Goal: Task Accomplishment & Management: Use online tool/utility

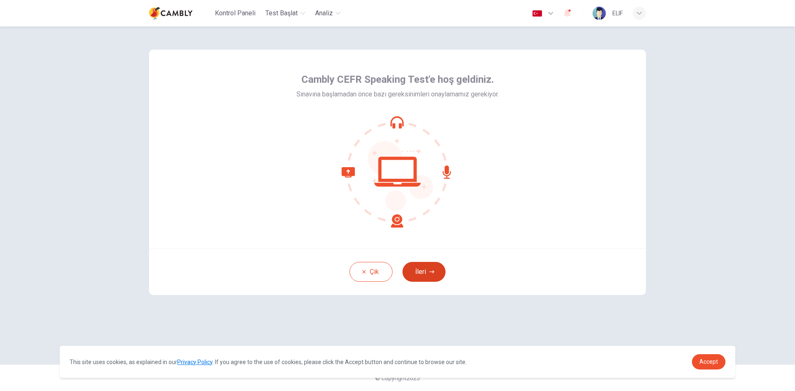
click at [430, 269] on icon "button" at bounding box center [431, 271] width 5 height 5
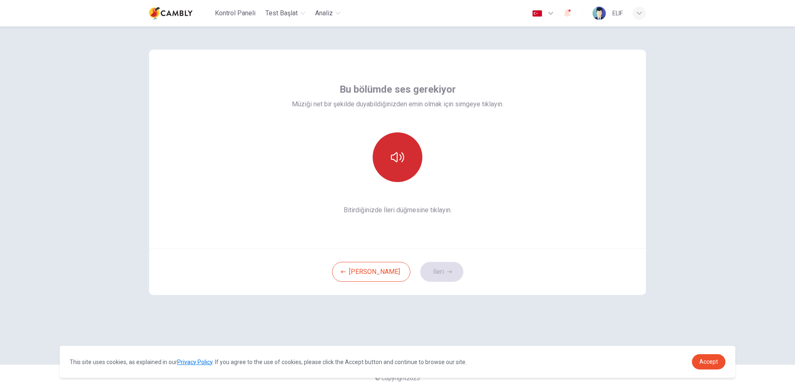
click at [398, 161] on icon "button" at bounding box center [397, 157] width 13 height 13
click at [428, 270] on button "İleri" at bounding box center [441, 272] width 43 height 20
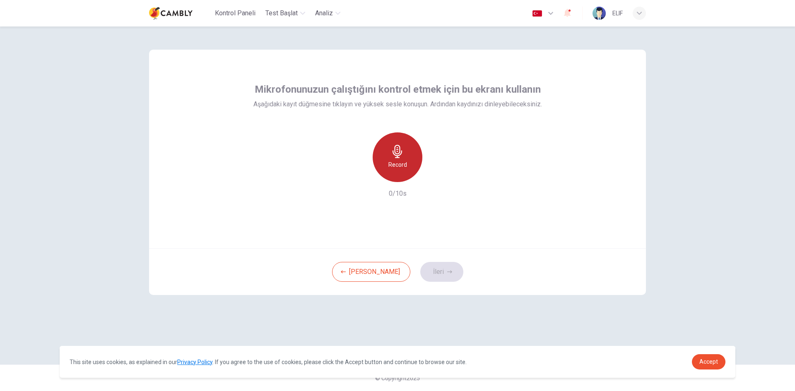
click at [404, 162] on h6 "Record" at bounding box center [397, 165] width 19 height 10
click at [438, 177] on icon "button" at bounding box center [435, 175] width 8 height 8
click at [428, 272] on button "İleri" at bounding box center [441, 272] width 43 height 20
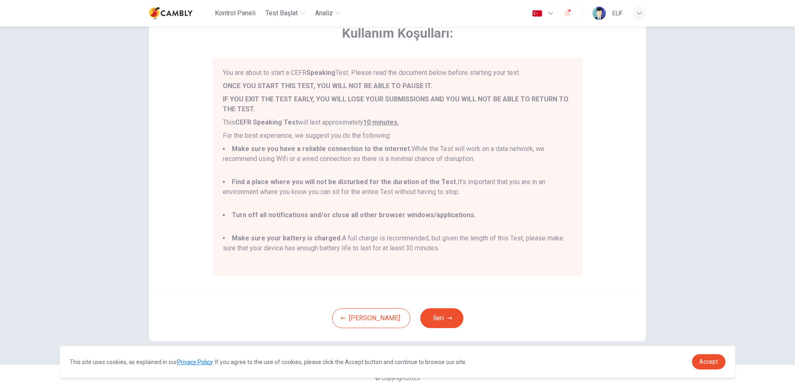
scroll to position [7, 0]
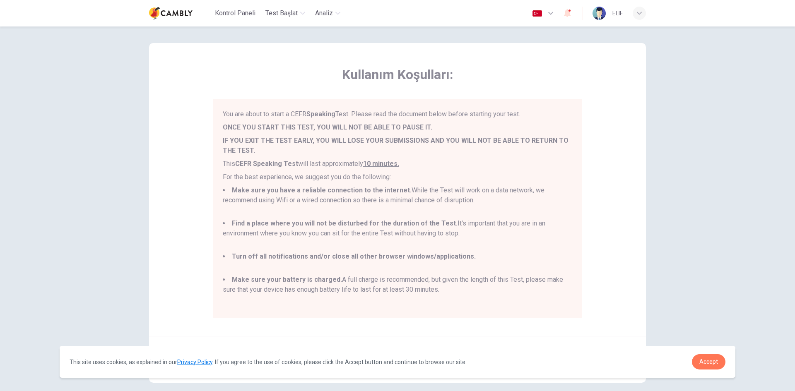
click at [710, 356] on link "Accept" at bounding box center [709, 361] width 34 height 15
click at [709, 365] on link "Accept" at bounding box center [709, 361] width 34 height 15
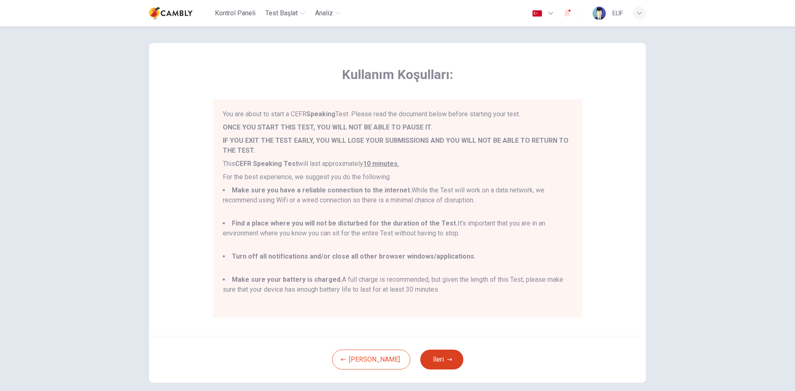
click at [447, 361] on icon "button" at bounding box center [449, 359] width 5 height 5
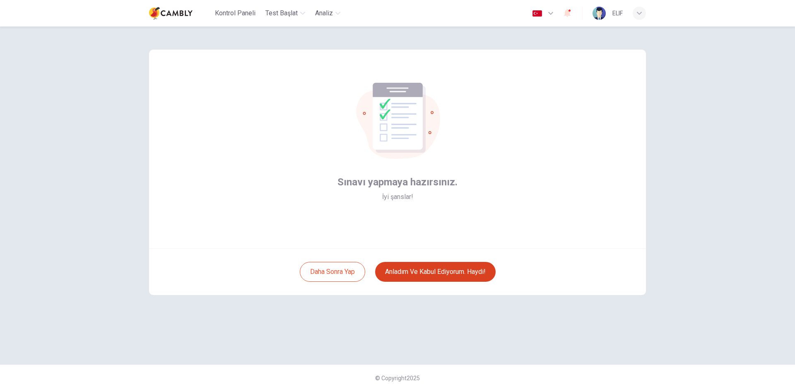
scroll to position [0, 0]
click at [430, 269] on button "Anladım ve kabul ediyorum. Haydi!" at bounding box center [435, 272] width 120 height 20
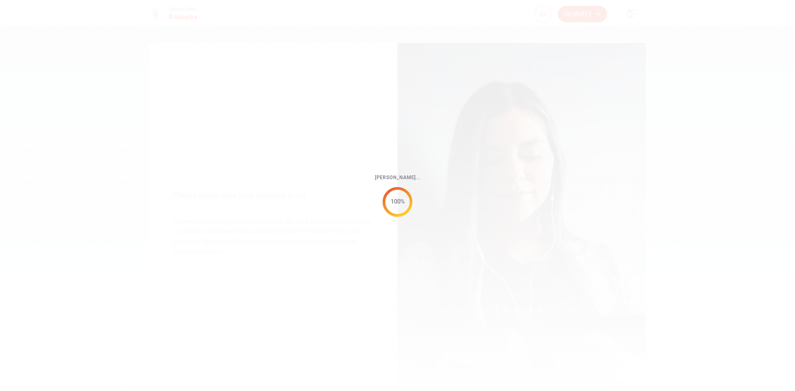
click at [565, 248] on div "[PERSON_NAME]... 100%" at bounding box center [397, 195] width 795 height 391
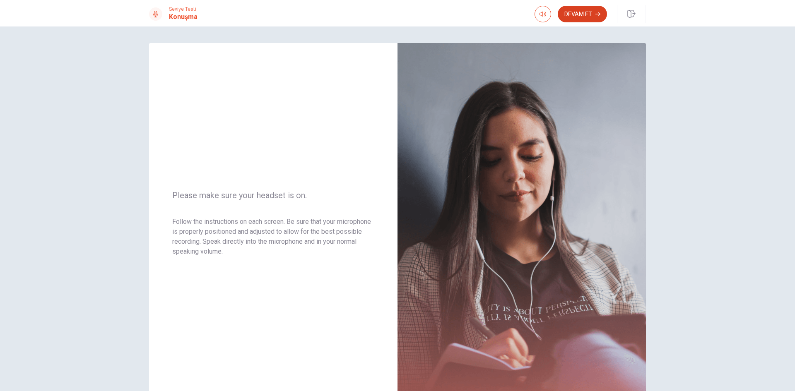
click at [576, 17] on button "Devam Et" at bounding box center [582, 14] width 49 height 17
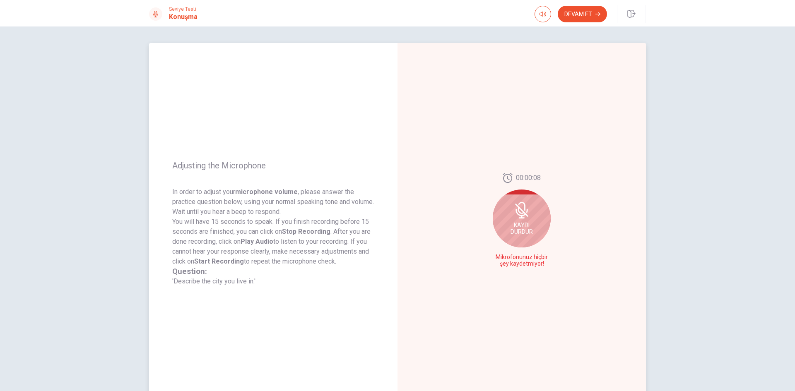
click at [523, 215] on icon at bounding box center [520, 212] width 10 height 7
click at [519, 222] on icon at bounding box center [523, 222] width 17 height 17
click at [529, 265] on icon "Play Audio" at bounding box center [531, 264] width 4 height 5
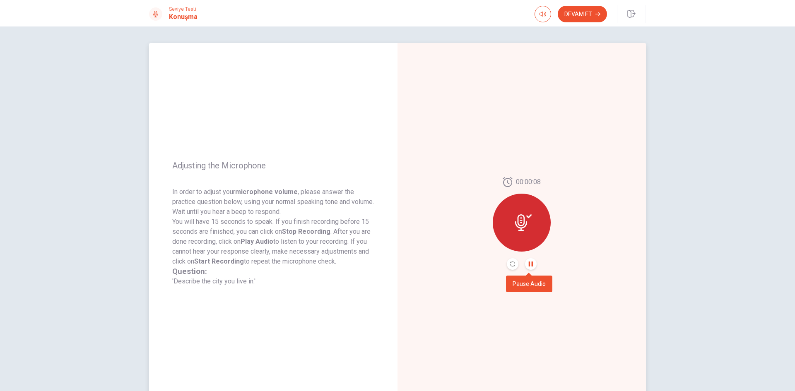
click at [528, 264] on icon "Pause Audio" at bounding box center [530, 264] width 5 height 5
click at [510, 264] on icon "Record Again" at bounding box center [512, 264] width 5 height 5
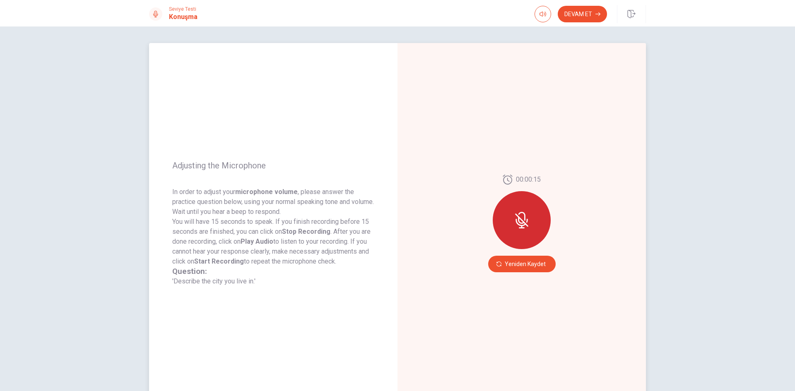
drag, startPoint x: 246, startPoint y: 253, endPoint x: 330, endPoint y: 255, distance: 83.6
click at [327, 255] on p "You will have 15 seconds to speak. If you finish recording before 15 seconds ar…" at bounding box center [273, 242] width 202 height 50
drag, startPoint x: 274, startPoint y: 262, endPoint x: 339, endPoint y: 262, distance: 65.4
click at [332, 262] on p "You will have 15 seconds to speak. If you finish recording before 15 seconds ar…" at bounding box center [273, 242] width 202 height 50
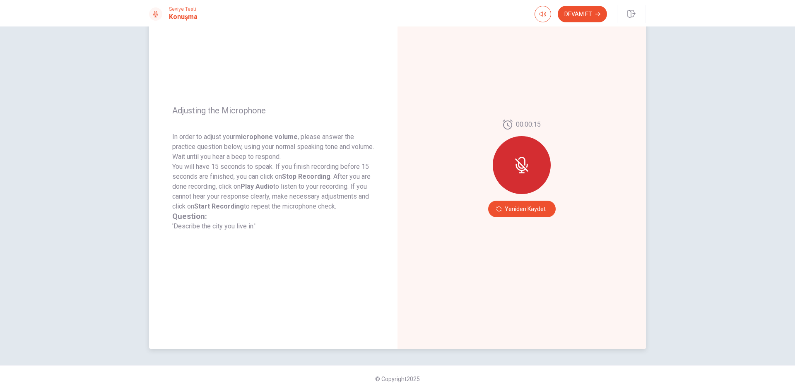
scroll to position [56, 0]
click at [519, 167] on icon at bounding box center [521, 164] width 7 height 7
click at [528, 210] on button "Yeniden Kaydet" at bounding box center [521, 208] width 67 height 17
click at [530, 210] on icon "Play Audio" at bounding box center [530, 208] width 5 height 5
click at [584, 17] on button "Devam Et" at bounding box center [582, 14] width 49 height 17
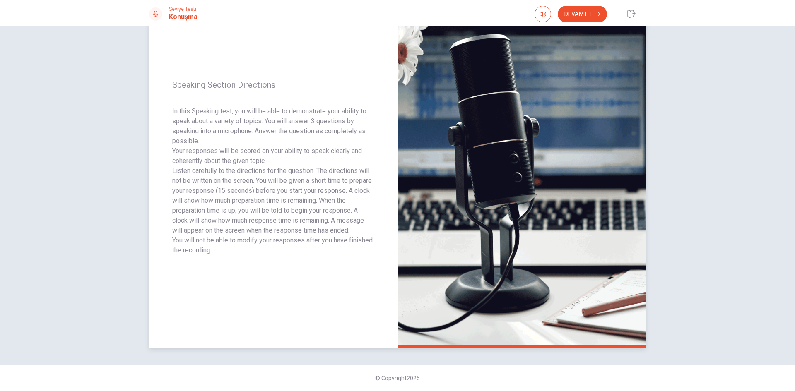
drag, startPoint x: 229, startPoint y: 255, endPoint x: 180, endPoint y: 130, distance: 134.1
click at [178, 130] on div "Speaking Section Directions In this Speaking test, you will be able to demonstr…" at bounding box center [273, 167] width 248 height 361
drag, startPoint x: 173, startPoint y: 84, endPoint x: 251, endPoint y: 226, distance: 161.4
click at [251, 219] on div "Speaking Section Directions In this Speaking test, you will be able to demonstr…" at bounding box center [273, 167] width 248 height 361
click at [250, 226] on p "Listen carefully to the directions for the question. The directions will not be…" at bounding box center [273, 201] width 202 height 70
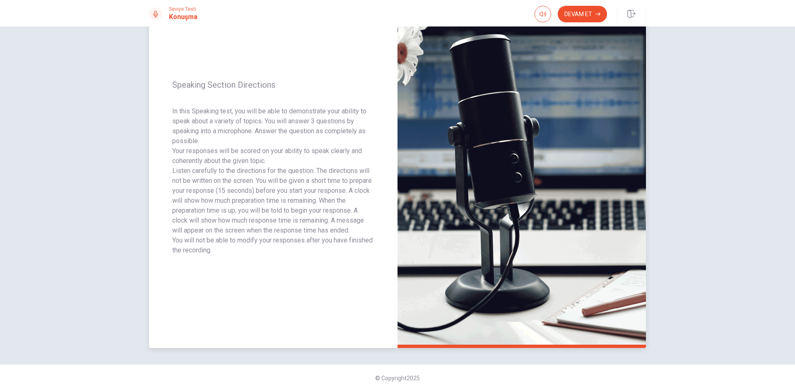
drag, startPoint x: 307, startPoint y: 212, endPoint x: 311, endPoint y: 213, distance: 4.2
click at [311, 213] on p "Listen carefully to the directions for the question. The directions will not be…" at bounding box center [273, 201] width 202 height 70
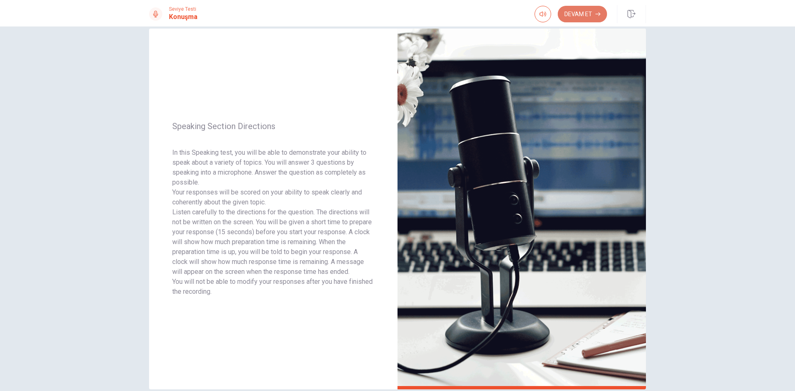
click at [585, 18] on button "Devam Et" at bounding box center [582, 14] width 49 height 17
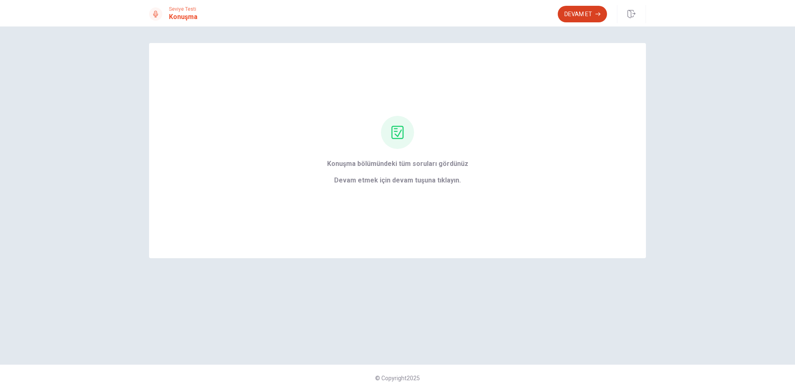
click at [591, 14] on button "Devam Et" at bounding box center [582, 14] width 49 height 17
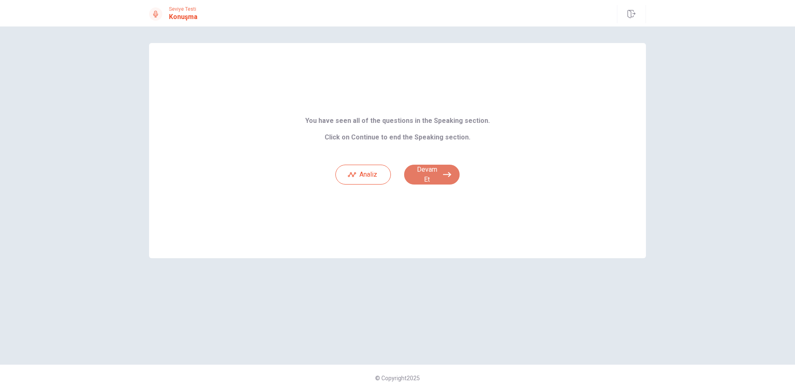
click at [425, 172] on button "Devam Et" at bounding box center [431, 175] width 55 height 20
